Goal: Navigation & Orientation: Find specific page/section

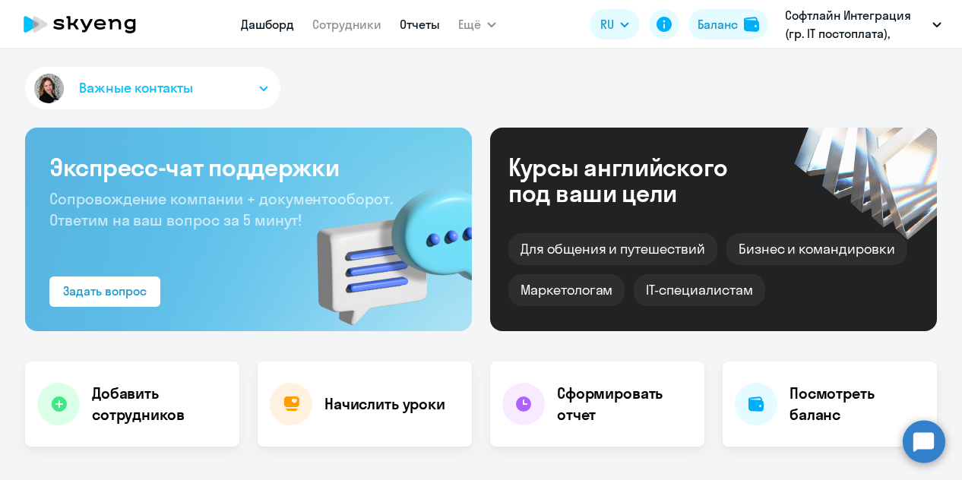
select select "30"
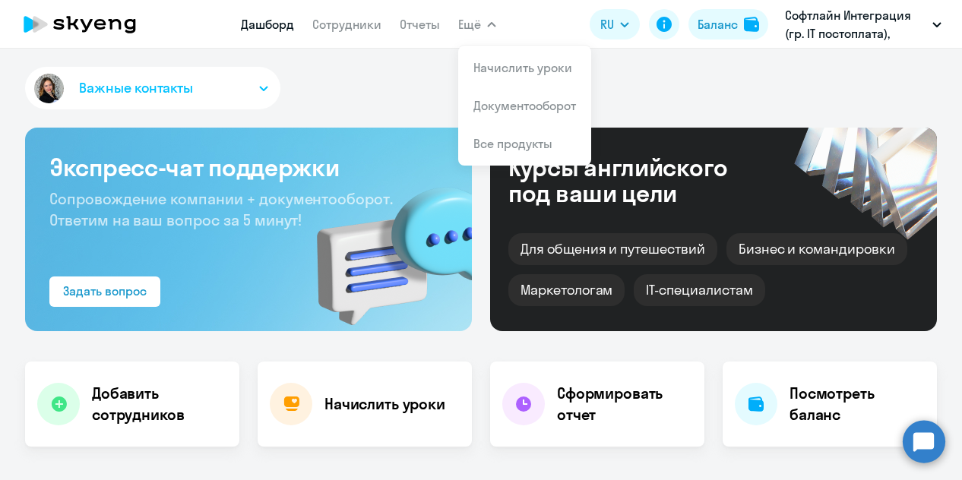
click at [468, 28] on span "Ещё" at bounding box center [469, 24] width 23 height 18
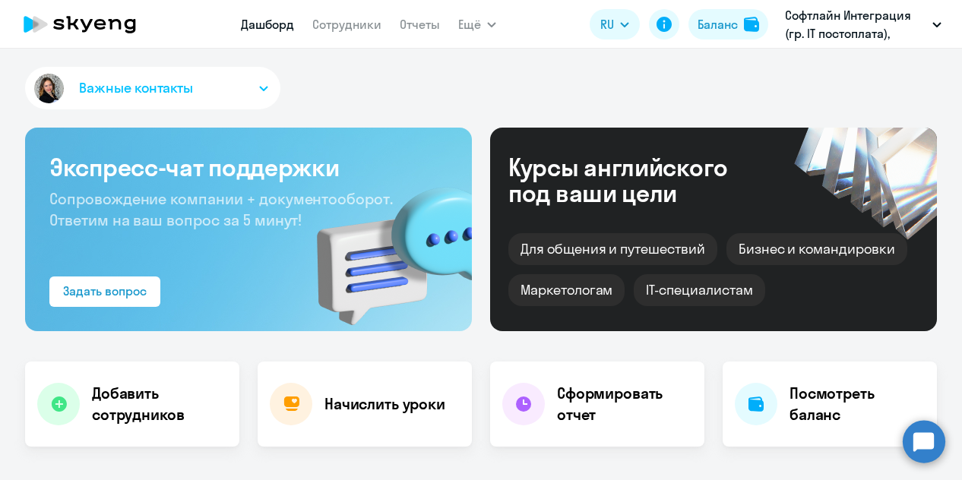
click at [478, 25] on span "Ещё" at bounding box center [469, 24] width 23 height 18
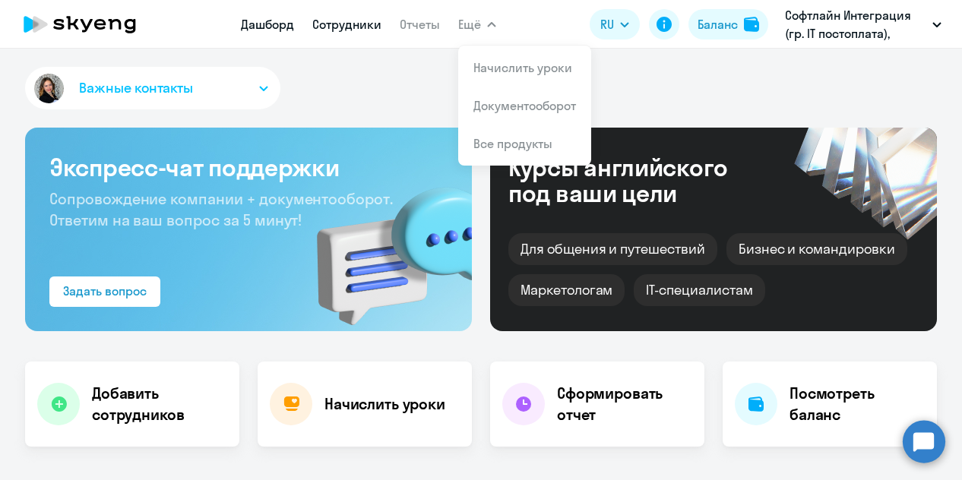
click at [379, 30] on link "Сотрудники" at bounding box center [346, 24] width 69 height 15
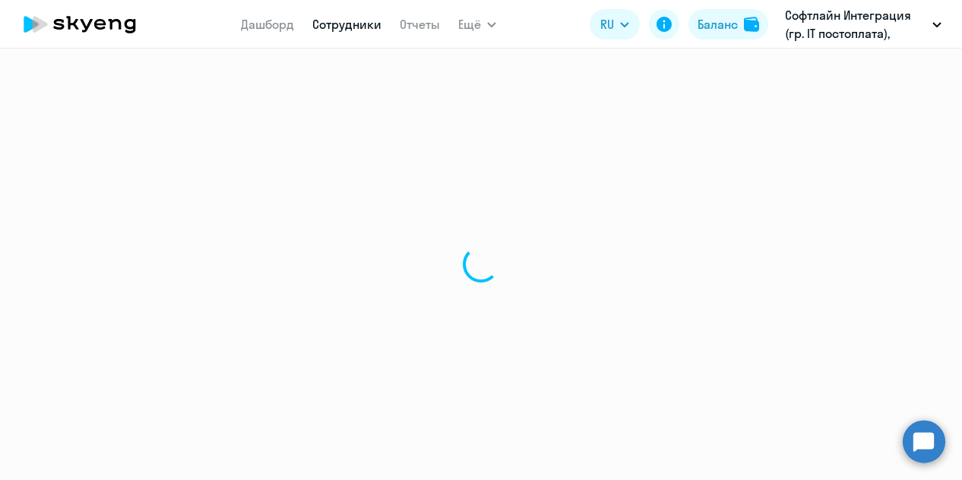
select select "30"
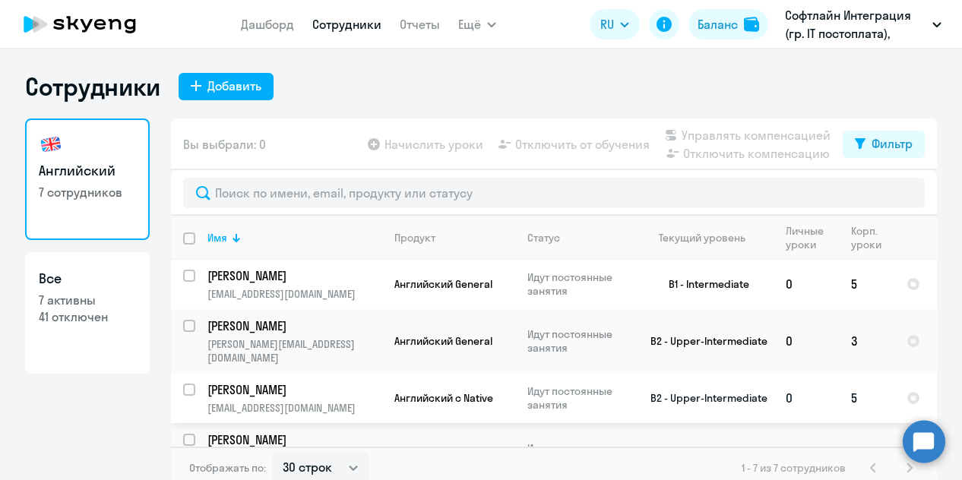
scroll to position [152, 0]
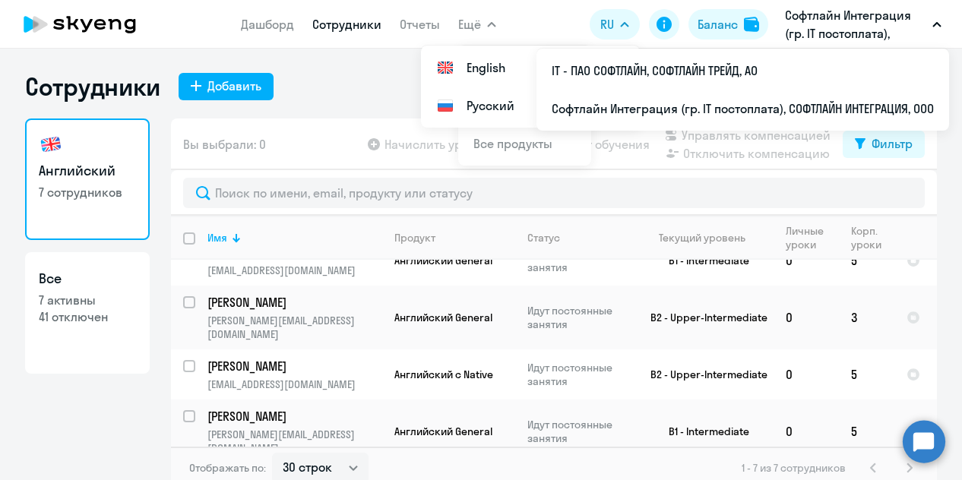
click at [475, 21] on span "Ещё" at bounding box center [469, 24] width 23 height 18
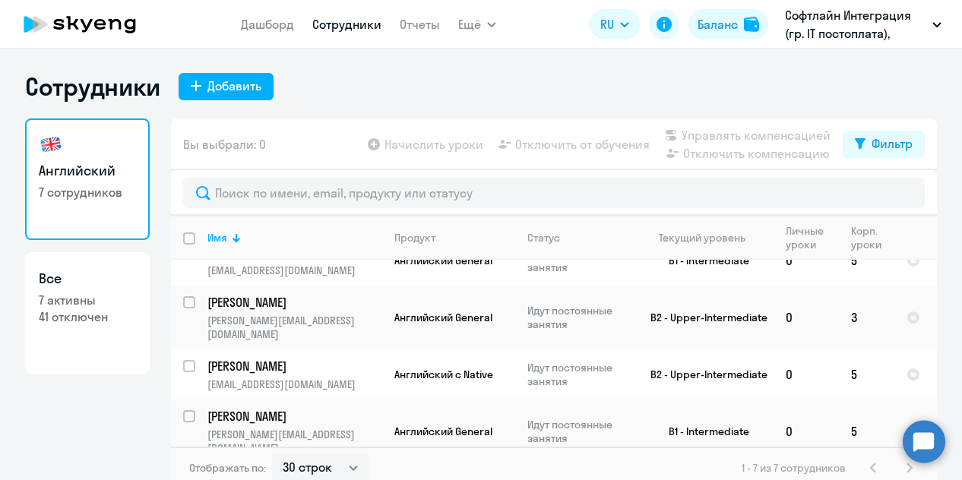
click at [482, 31] on button "Ещё" at bounding box center [477, 24] width 38 height 30
click at [416, 29] on link "Отчеты" at bounding box center [420, 24] width 40 height 15
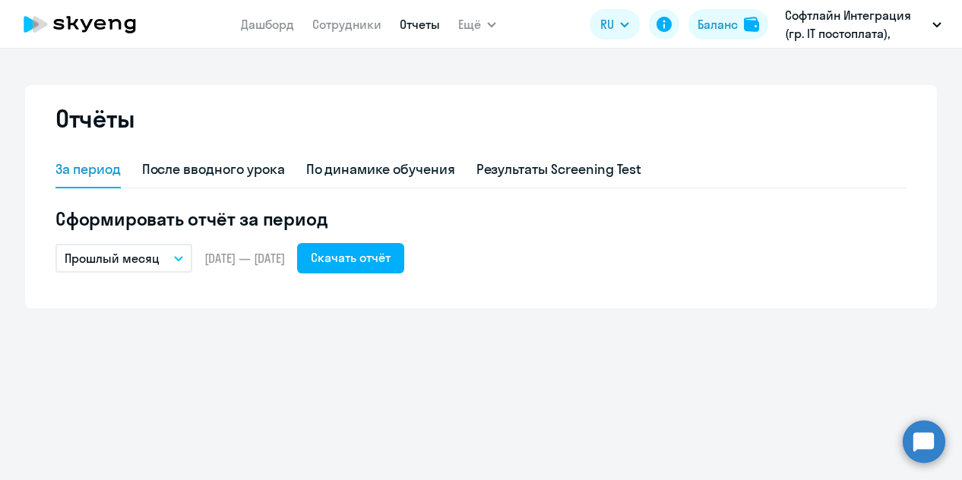
click at [358, 33] on app-menu-item-link "Сотрудники" at bounding box center [346, 24] width 69 height 19
click at [359, 26] on link "Сотрудники" at bounding box center [346, 24] width 69 height 15
select select "30"
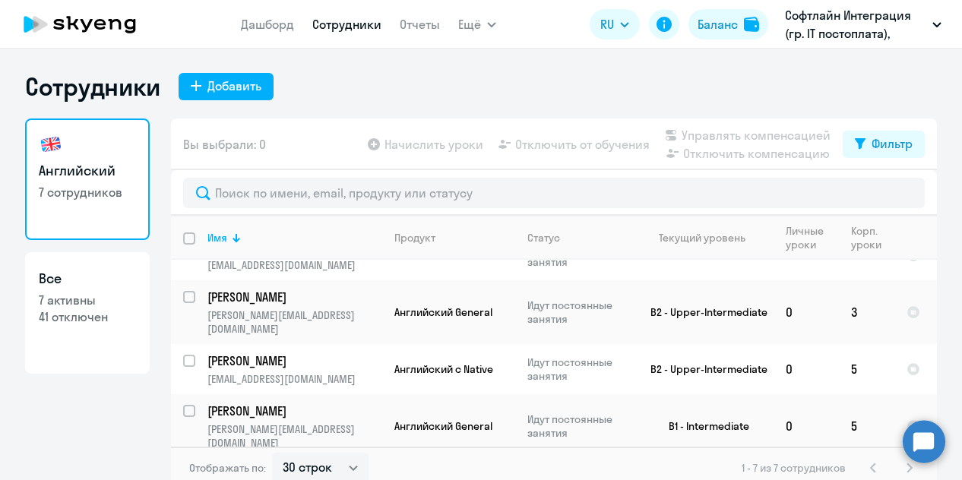
scroll to position [160, 0]
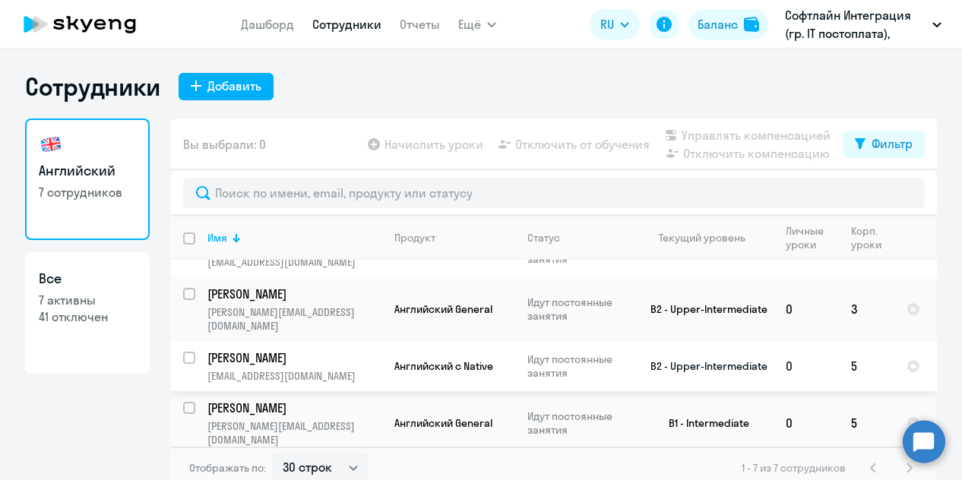
click at [245, 350] on p "[PERSON_NAME]" at bounding box center [293, 358] width 172 height 17
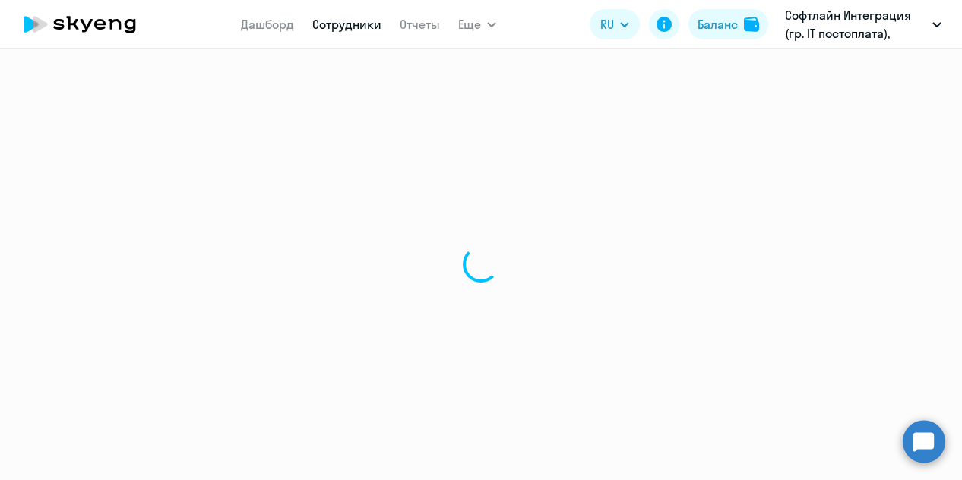
select select "english"
